Goal: Task Accomplishment & Management: Use online tool/utility

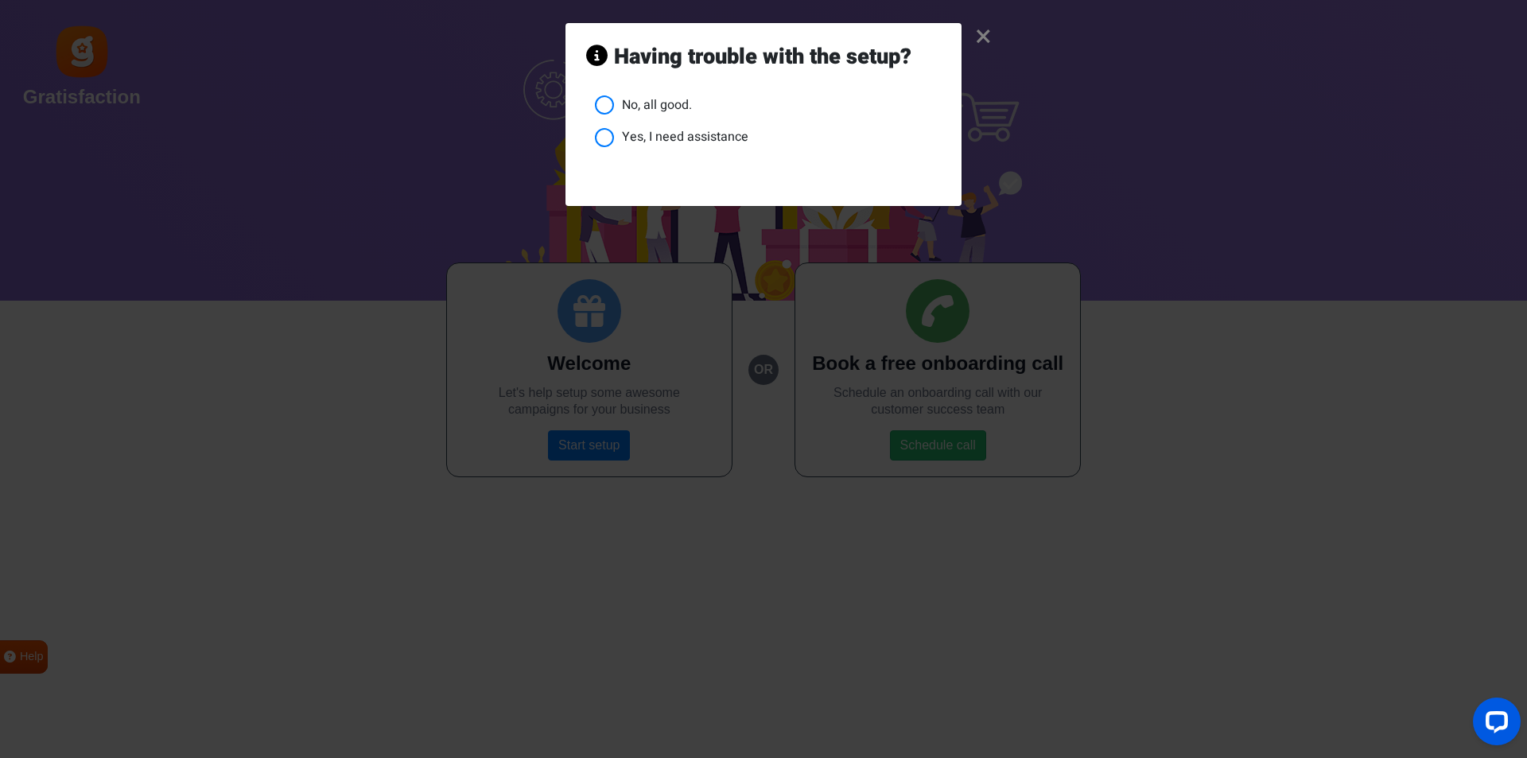
click at [603, 100] on li "No, all good." at bounding box center [768, 105] width 346 height 20
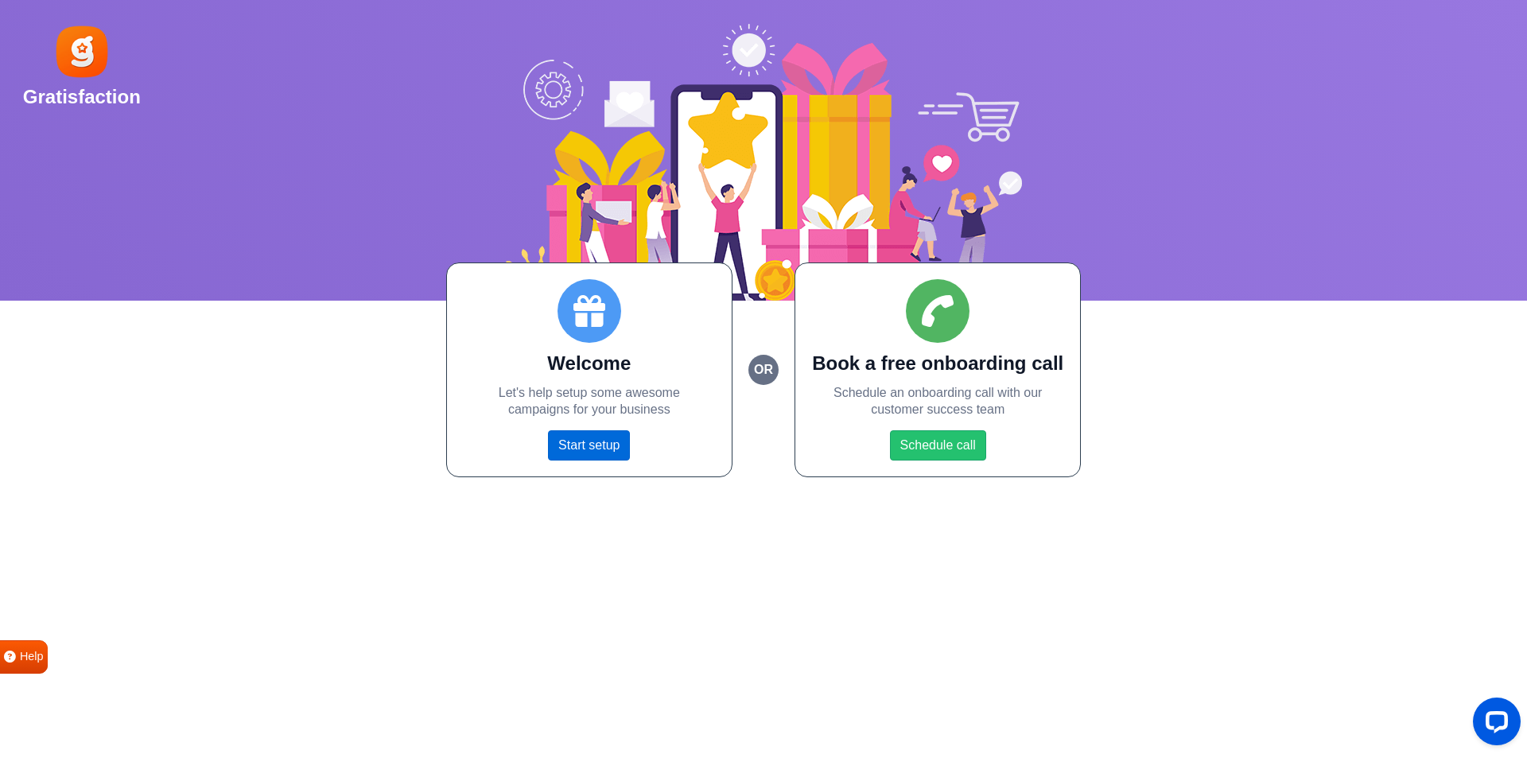
click at [582, 446] on link "Start setup" at bounding box center [589, 445] width 82 height 30
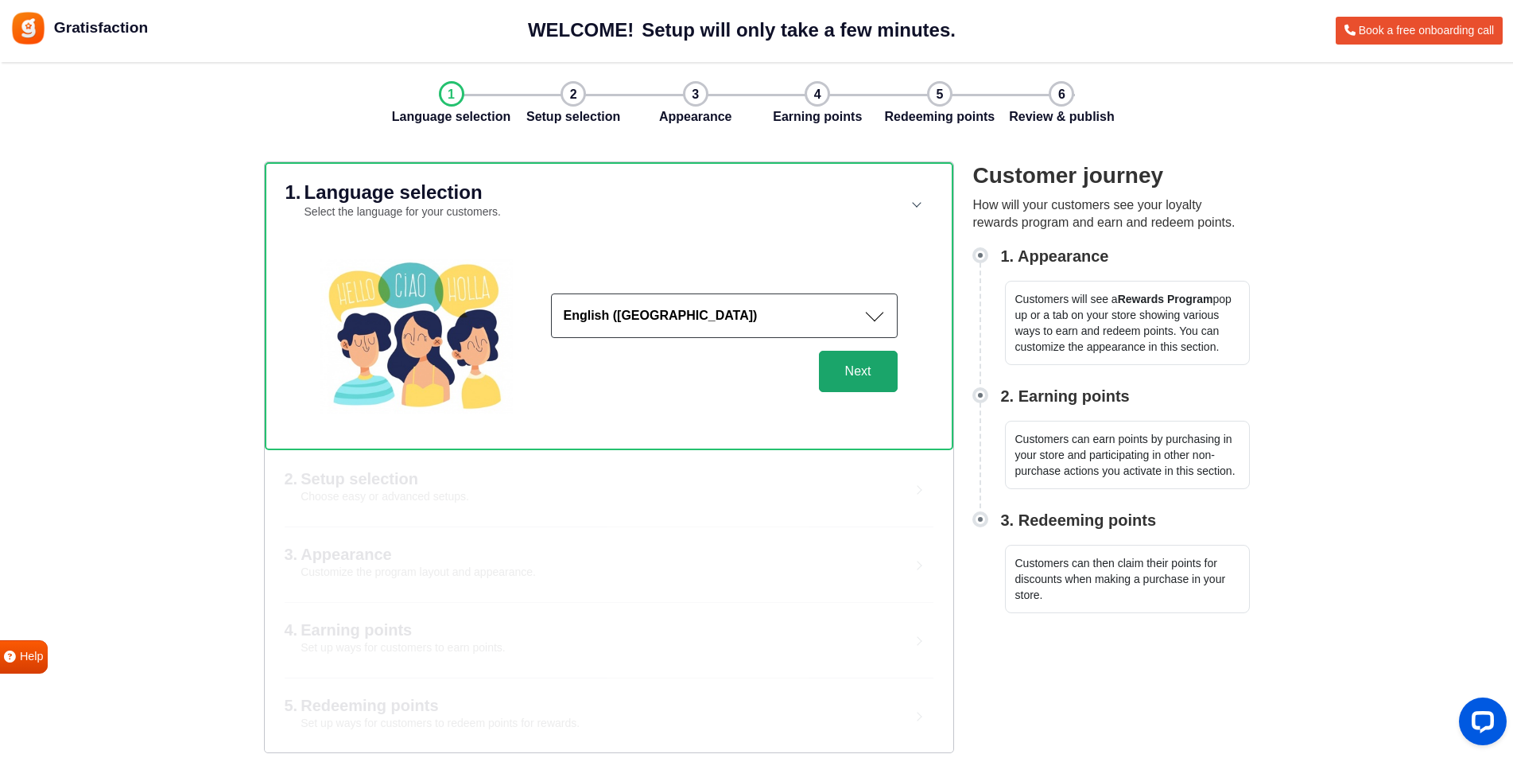
click at [865, 379] on button "Next" at bounding box center [858, 371] width 79 height 41
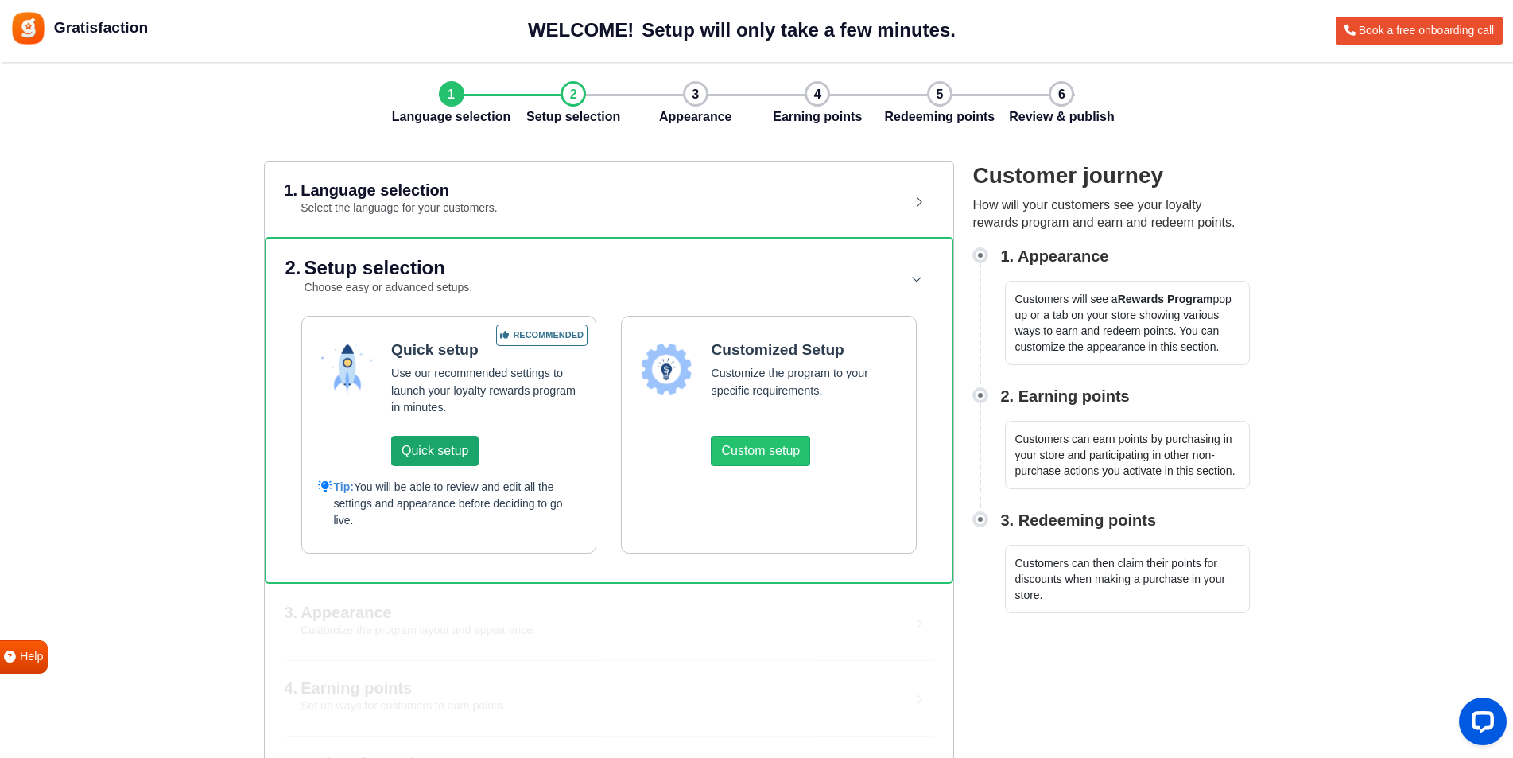
click at [456, 441] on button "Quick setup" at bounding box center [434, 451] width 87 height 30
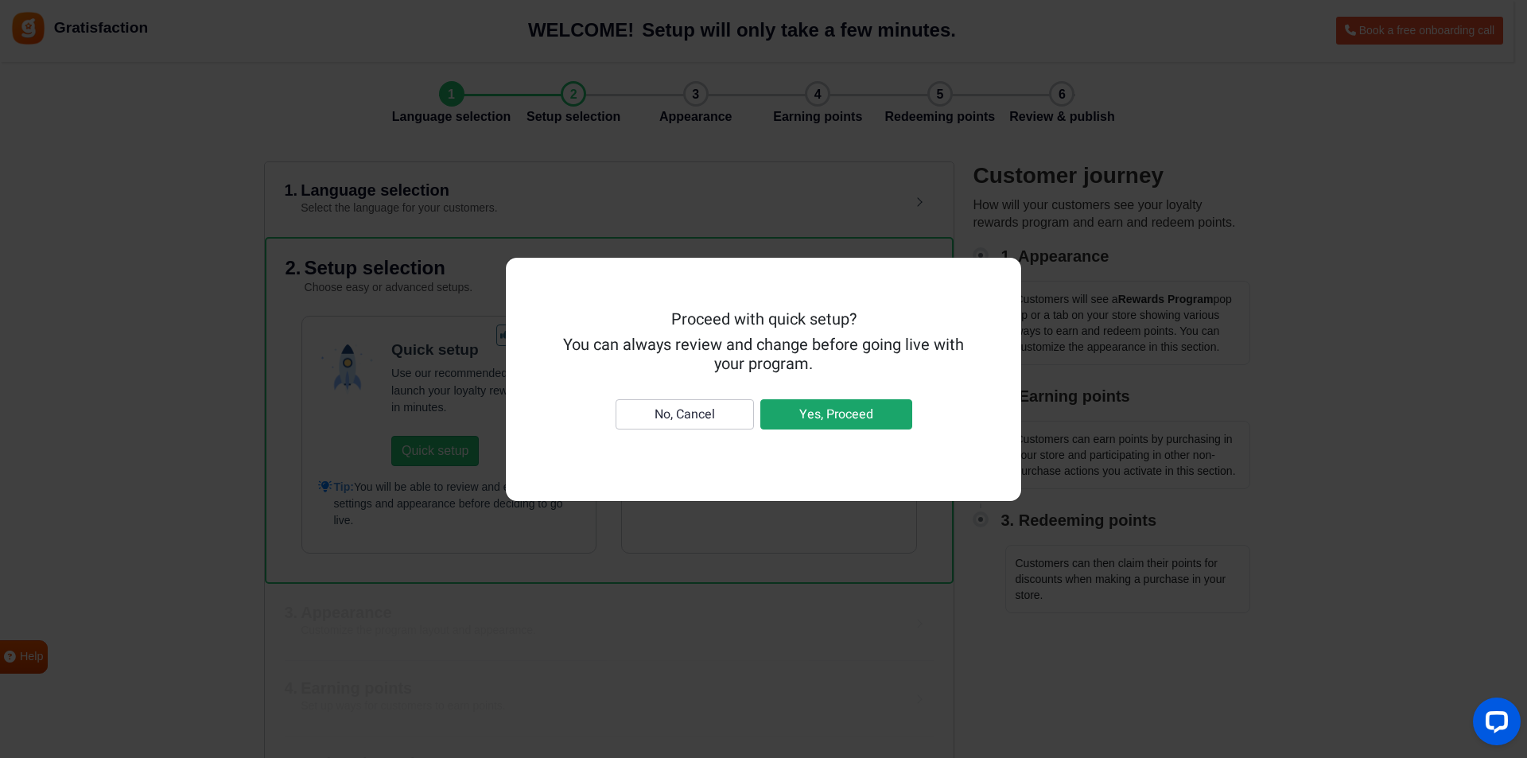
click at [835, 414] on button "Yes, Proceed" at bounding box center [836, 414] width 152 height 30
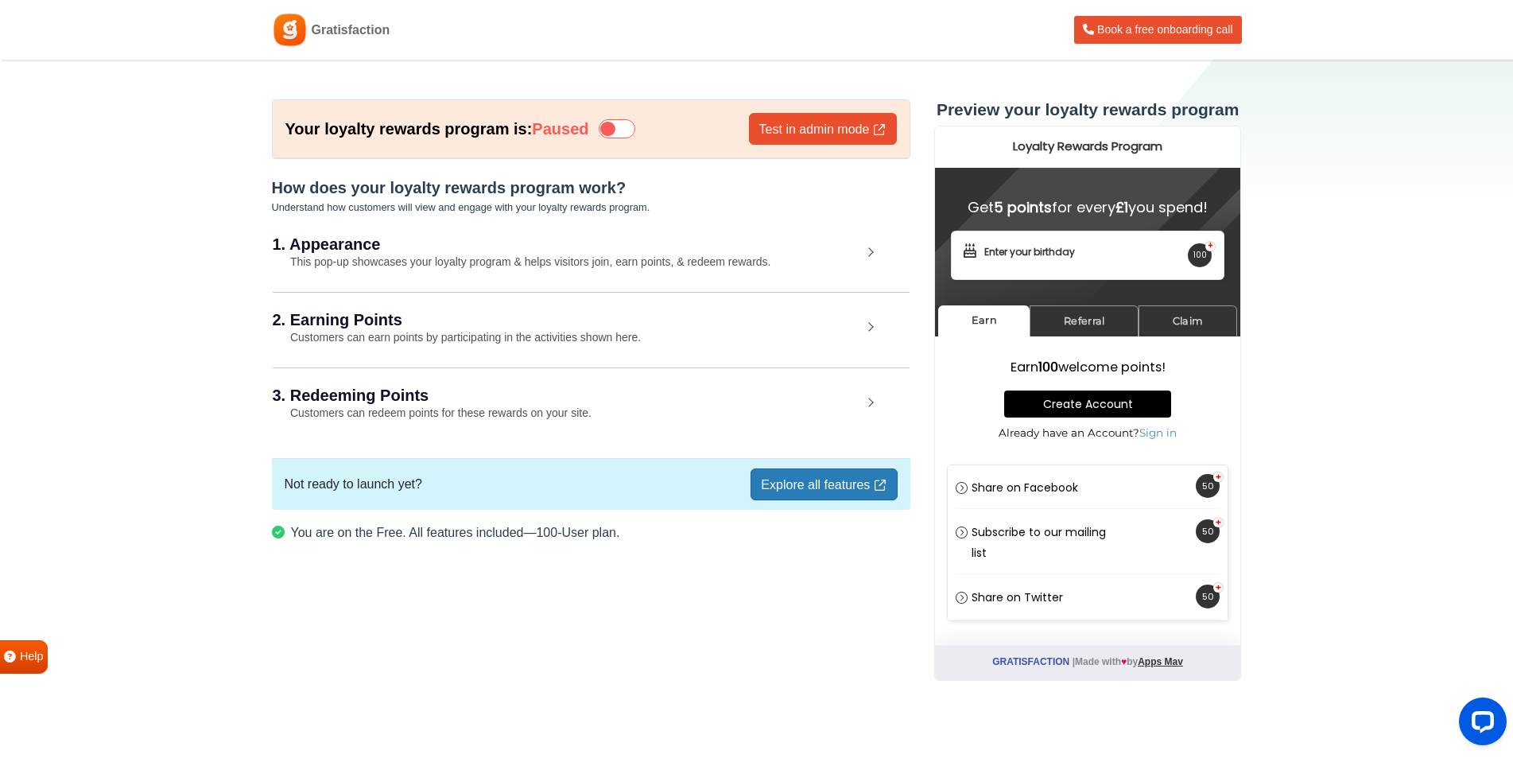
click at [854, 250] on h2 "1. Appearance" at bounding box center [567, 244] width 589 height 16
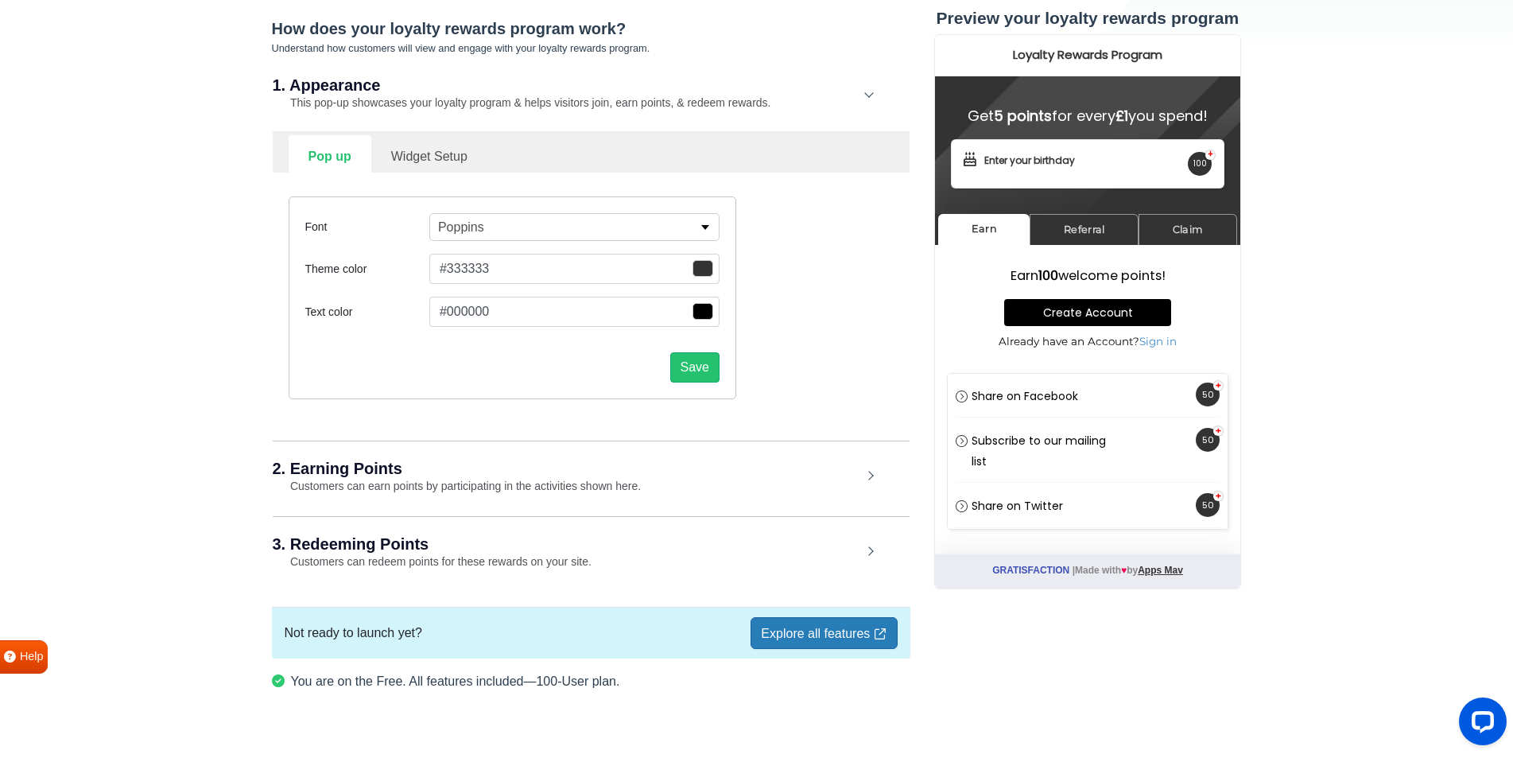
scroll to position [184, 0]
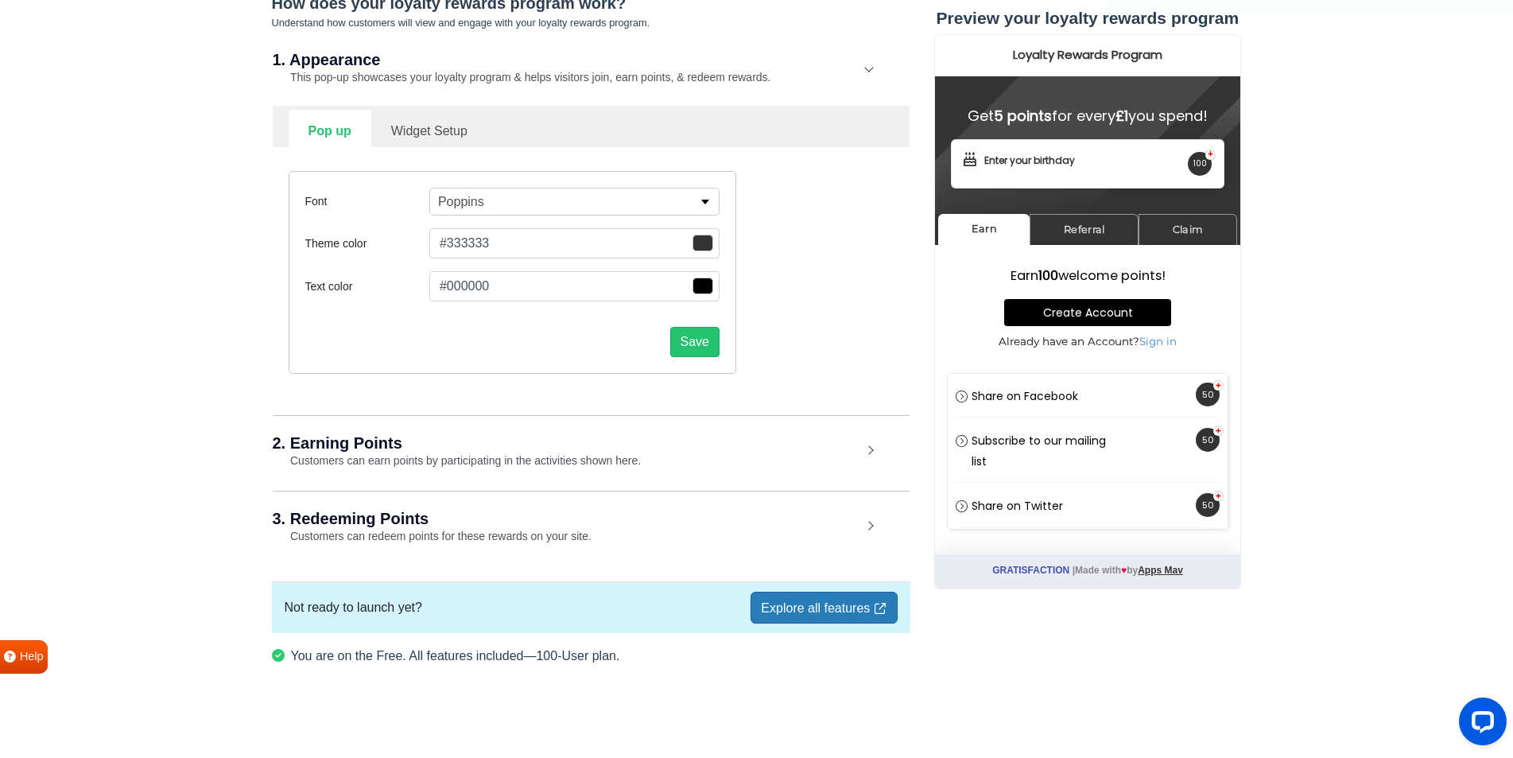
click at [866, 453] on div "2. Earning Points Customers can earn points by participating in the activities …" at bounding box center [591, 452] width 637 height 74
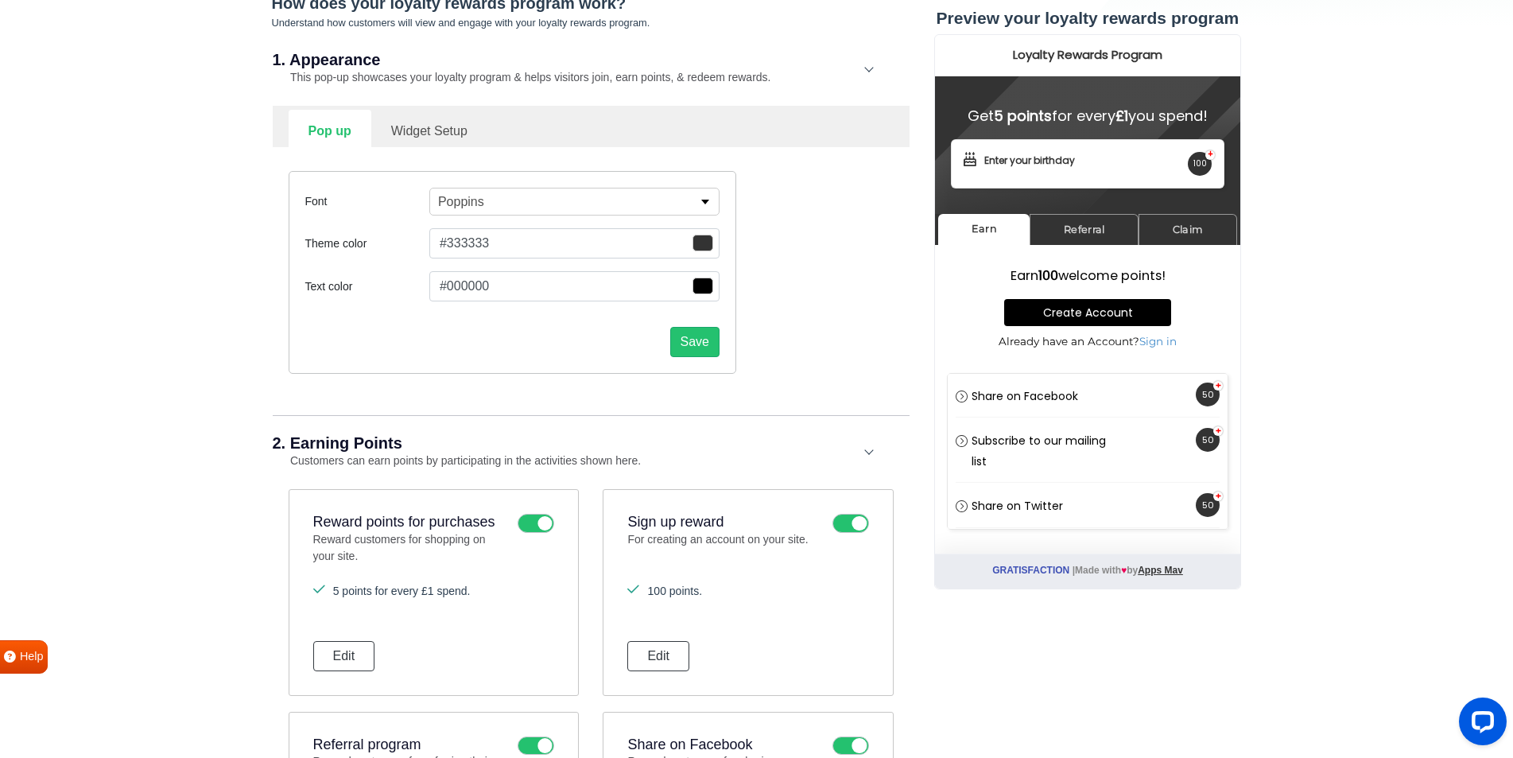
scroll to position [0, 0]
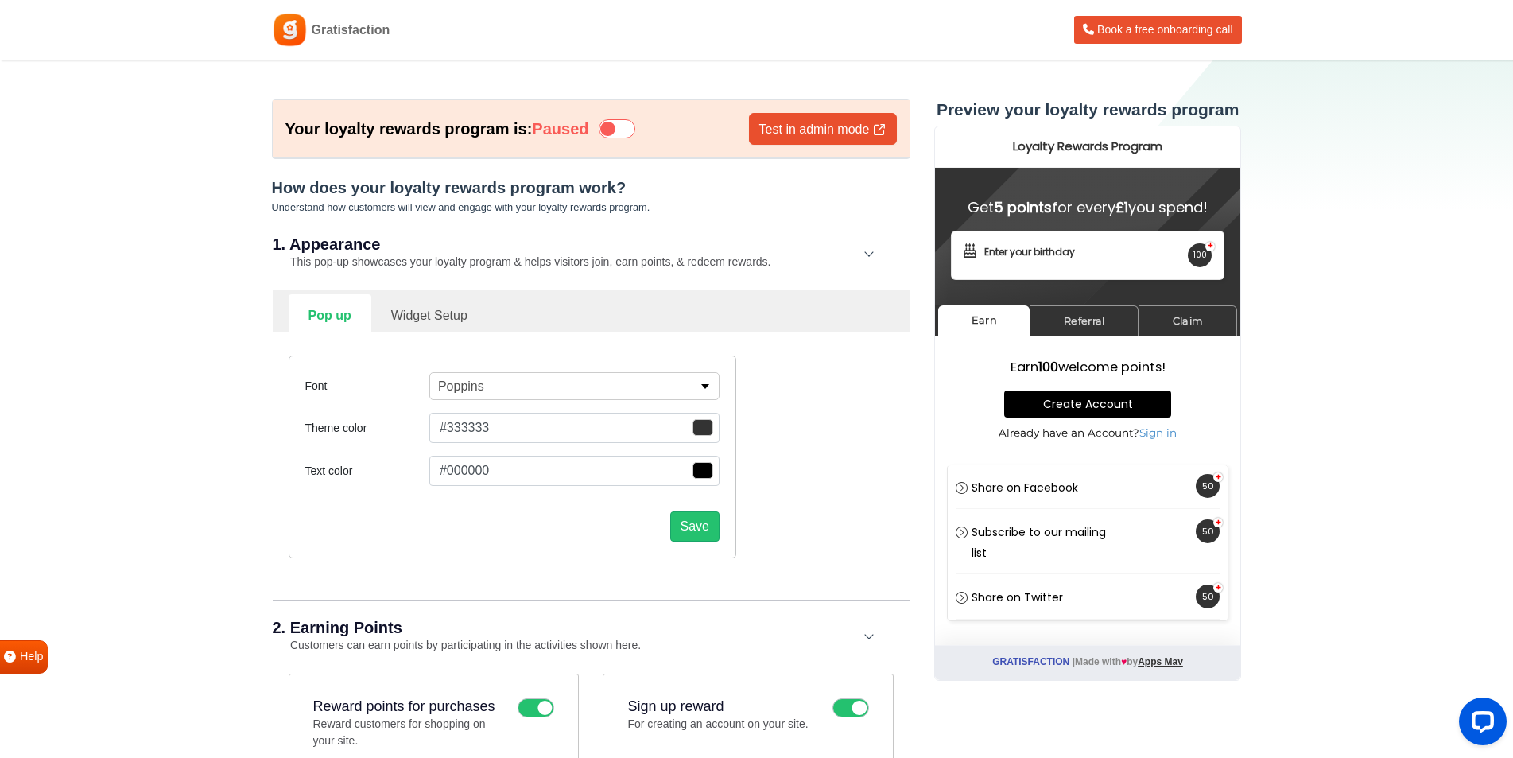
click at [456, 311] on link "Widget Setup" at bounding box center [429, 313] width 116 height 39
select select "right"
